Goal: Task Accomplishment & Management: Use online tool/utility

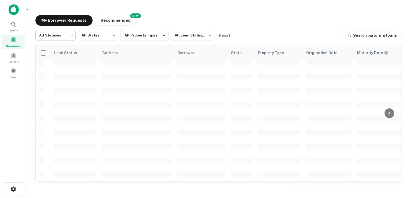
click at [17, 39] on div "Borrowers" at bounding box center [14, 42] width 24 height 14
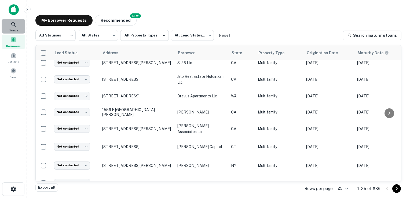
click at [16, 26] on icon at bounding box center [13, 24] width 6 height 6
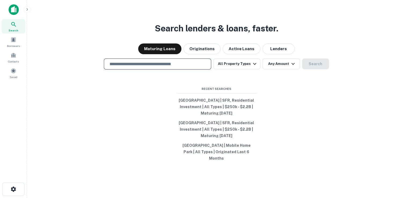
click at [129, 67] on input "text" at bounding box center [157, 64] width 102 height 6
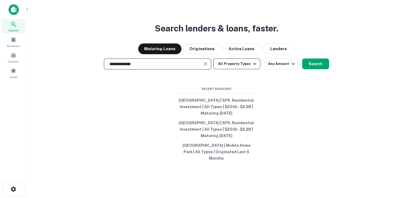
type input "**********"
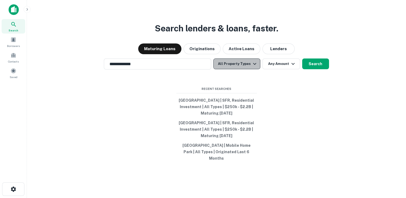
click at [238, 69] on button "All Property Types" at bounding box center [236, 63] width 47 height 11
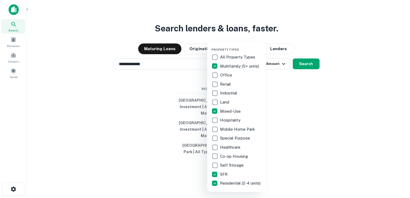
click at [308, 47] on div at bounding box center [205, 99] width 410 height 198
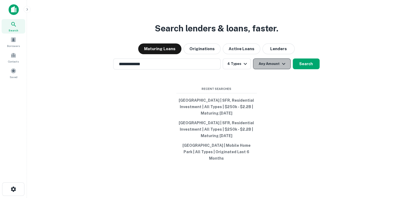
click at [267, 69] on button "Any Amount" at bounding box center [272, 63] width 38 height 11
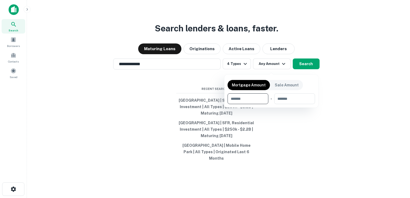
click at [242, 98] on input "number" at bounding box center [245, 98] width 37 height 11
type input "******"
click at [291, 96] on input "number" at bounding box center [294, 98] width 33 height 11
click at [291, 97] on input "number" at bounding box center [294, 98] width 33 height 11
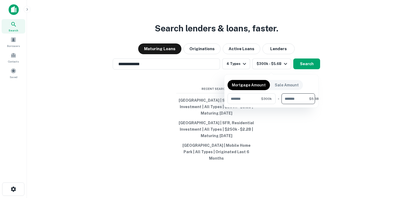
type input "**********"
click at [308, 68] on div at bounding box center [205, 99] width 410 height 198
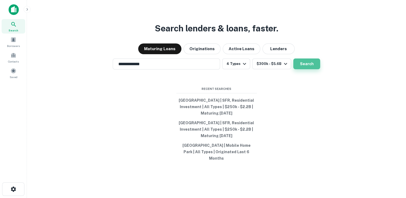
click at [308, 68] on button "Search" at bounding box center [306, 63] width 27 height 11
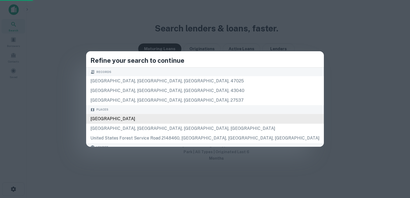
click at [173, 121] on div "[GEOGRAPHIC_DATA]" at bounding box center [205, 119] width 238 height 10
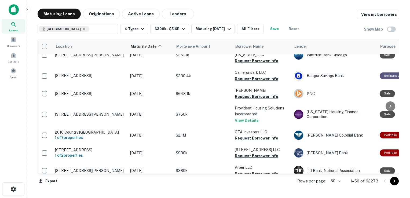
scroll to position [0, 1]
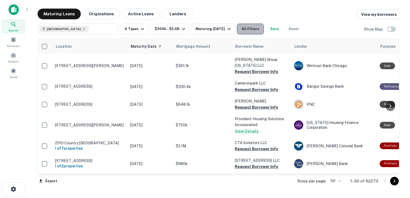
click at [246, 31] on button "All Filters" at bounding box center [250, 29] width 27 height 11
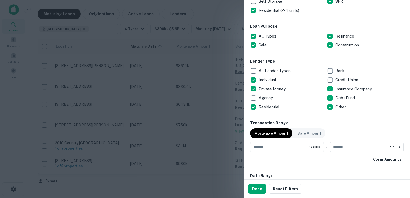
scroll to position [160, 0]
click at [256, 187] on button "Done" at bounding box center [257, 189] width 19 height 10
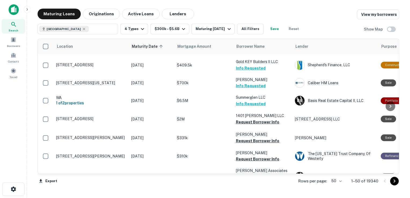
scroll to position [375, 0]
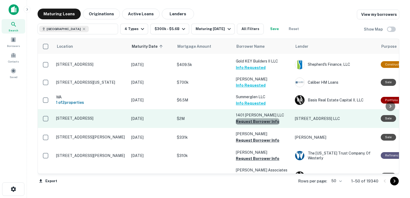
click at [257, 118] on button "Request Borrower Info" at bounding box center [257, 121] width 43 height 6
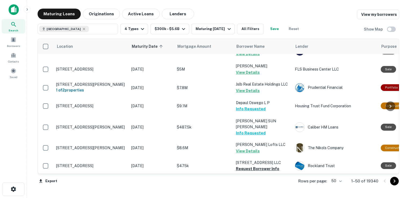
scroll to position [795, 0]
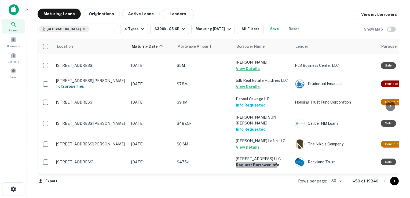
click at [252, 162] on button "Request Borrower Info" at bounding box center [257, 165] width 43 height 6
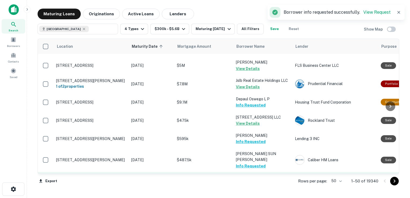
scroll to position [813, 0]
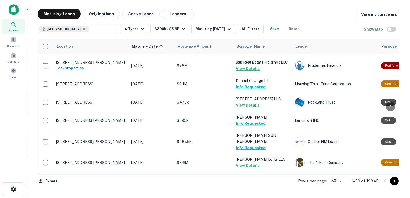
click at [248, 198] on button "Request Borrower Info" at bounding box center [257, 201] width 43 height 6
click at [254, 180] on button "Request Borrower Info" at bounding box center [257, 183] width 43 height 6
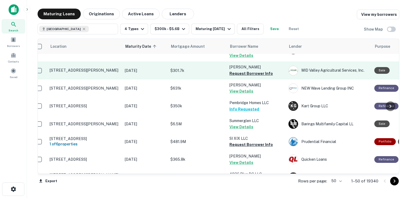
scroll to position [31, 6]
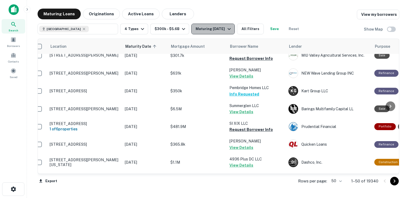
click at [226, 30] on icon "button" at bounding box center [229, 29] width 6 height 6
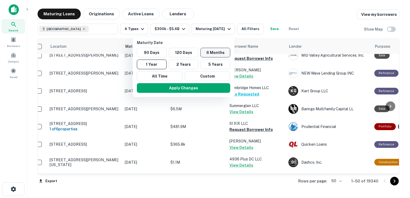
click at [215, 52] on button "6 Months" at bounding box center [215, 53] width 30 height 10
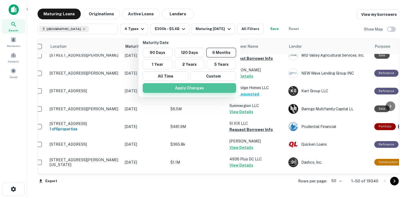
click at [188, 90] on button "Apply Changes" at bounding box center [189, 88] width 93 height 10
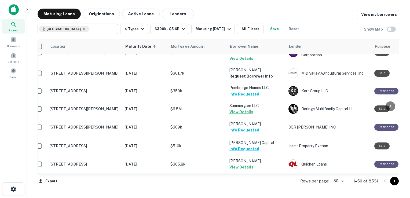
click at [89, 31] on input "text" at bounding box center [102, 29] width 27 height 8
type input "*"
type input "***"
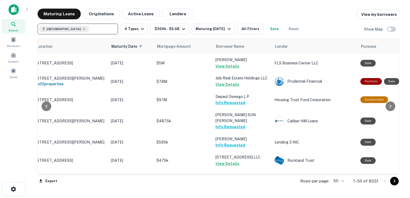
scroll to position [813, 20]
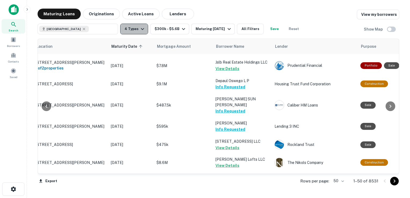
click at [140, 28] on icon "button" at bounding box center [142, 29] width 6 height 6
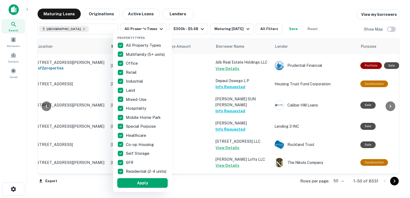
click at [114, 47] on div "Property Types All Property Types Multifamily (5+ units) Office Retail Industri…" at bounding box center [142, 111] width 59 height 162
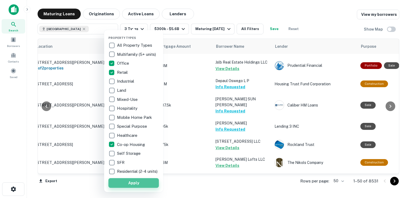
click at [135, 185] on button "Apply" at bounding box center [133, 183] width 50 height 10
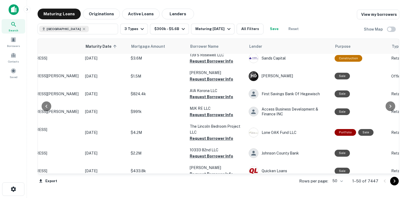
scroll to position [0, 46]
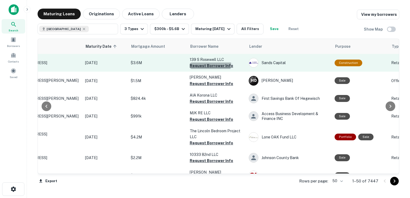
click at [208, 64] on button "Request Borrower Info" at bounding box center [211, 66] width 43 height 6
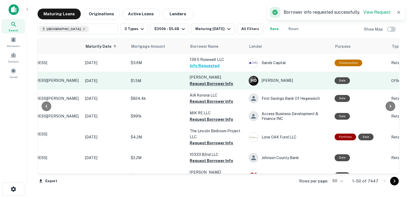
click at [207, 83] on button "Request Borrower Info" at bounding box center [211, 83] width 43 height 6
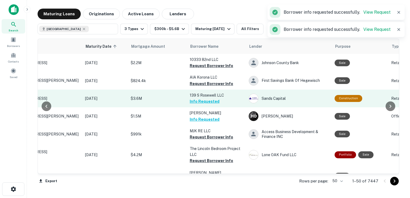
click at [206, 102] on button "Info Requested" at bounding box center [205, 101] width 30 height 6
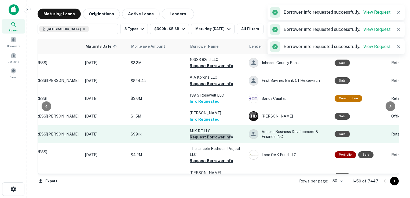
click at [203, 137] on button "Request Borrower Info" at bounding box center [211, 137] width 43 height 6
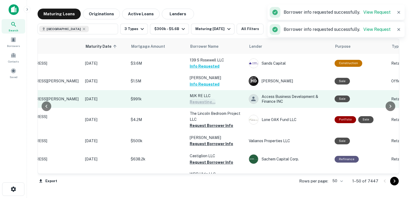
scroll to position [40, 46]
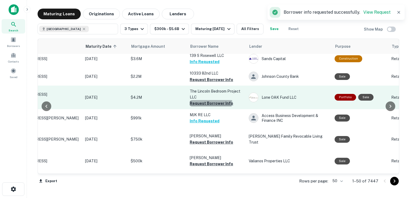
click at [210, 101] on button "Request Borrower Info" at bounding box center [211, 103] width 43 height 6
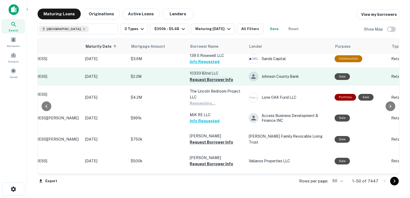
click at [212, 79] on button "Request Borrower Info" at bounding box center [211, 79] width 43 height 6
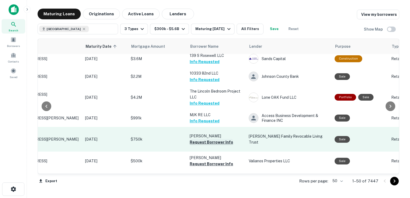
click at [200, 139] on button "Request Borrower Info" at bounding box center [211, 142] width 43 height 6
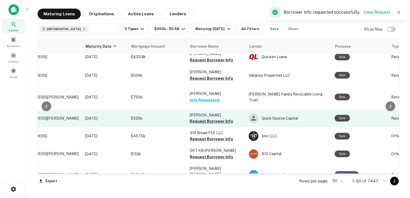
scroll to position [119, 46]
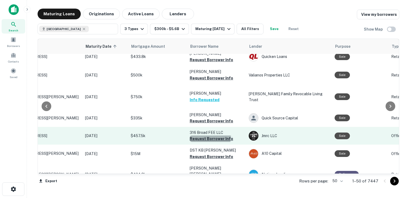
click at [201, 135] on button "Request Borrower Info" at bounding box center [211, 138] width 43 height 6
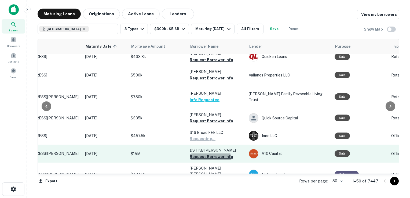
click at [205, 153] on button "Request Borrower Info" at bounding box center [211, 156] width 43 height 6
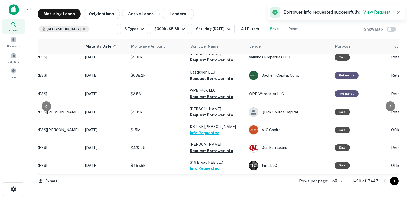
scroll to position [170, 46]
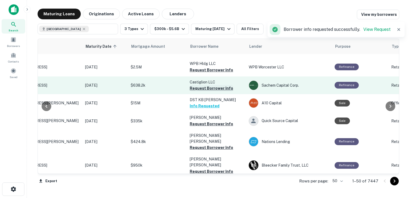
click at [211, 85] on button "Request Borrower Info" at bounding box center [211, 88] width 43 height 6
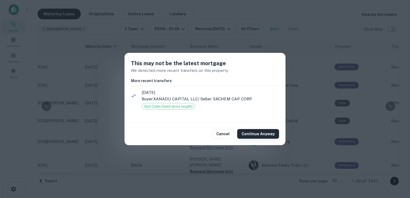
click at [272, 136] on button "Continue Anyway" at bounding box center [258, 134] width 42 height 10
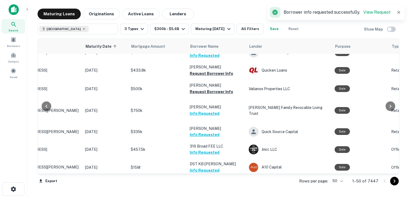
scroll to position [105, 46]
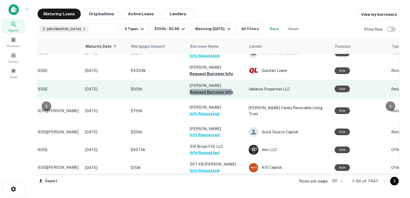
click at [210, 90] on button "Request Borrower Info" at bounding box center [211, 92] width 43 height 6
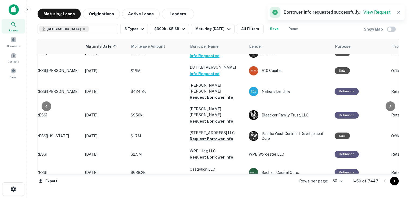
scroll to position [202, 46]
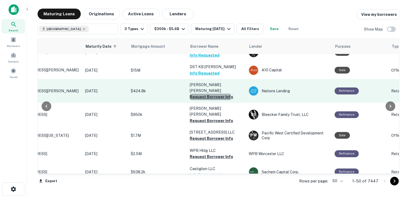
click at [206, 94] on button "Request Borrower Info" at bounding box center [211, 97] width 43 height 6
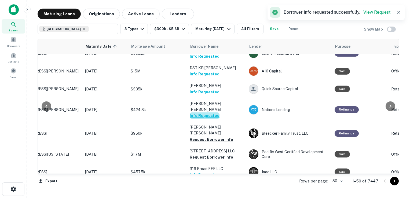
scroll to position [203, 46]
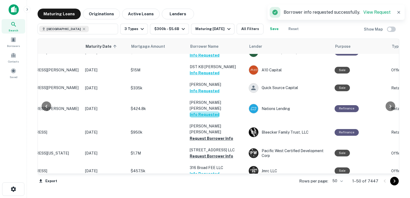
click at [206, 111] on button "Info Requested" at bounding box center [205, 114] width 30 height 6
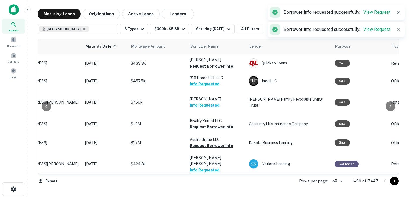
click at [208, 124] on button "Request Borrower Info" at bounding box center [211, 127] width 43 height 6
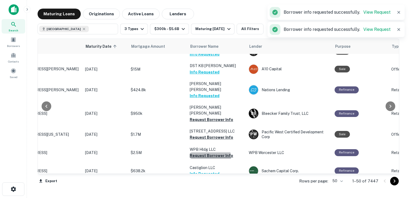
click at [207, 152] on button "Request Borrower Info" at bounding box center [211, 155] width 43 height 6
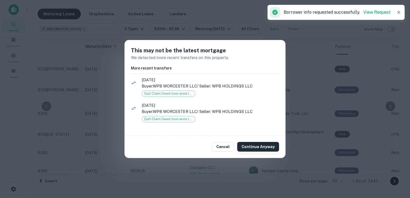
click at [270, 148] on button "Continue Anyway" at bounding box center [258, 147] width 42 height 10
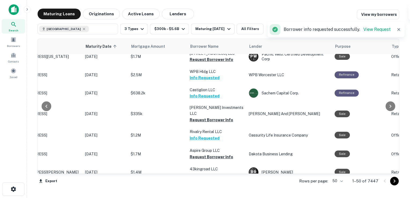
scroll to position [291, 46]
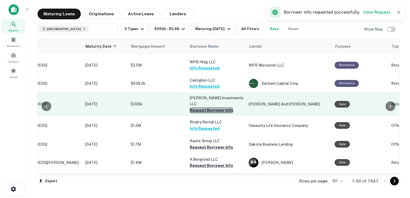
click at [222, 107] on button "Request Borrower Info" at bounding box center [211, 110] width 43 height 6
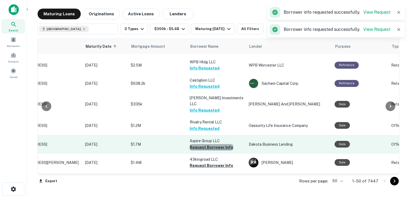
click at [212, 144] on button "Request Borrower Info" at bounding box center [211, 147] width 43 height 6
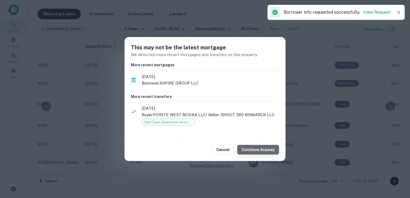
click at [272, 149] on button "Continue Anyway" at bounding box center [258, 150] width 42 height 10
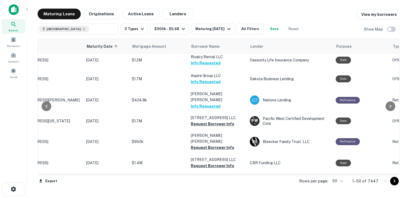
scroll to position [263, 45]
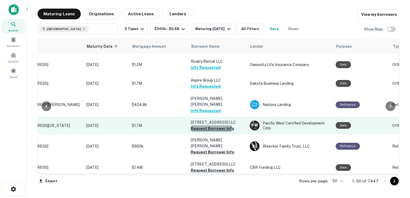
click at [208, 125] on button "Request Borrower Info" at bounding box center [212, 128] width 43 height 6
